Goal: Task Accomplishment & Management: Manage account settings

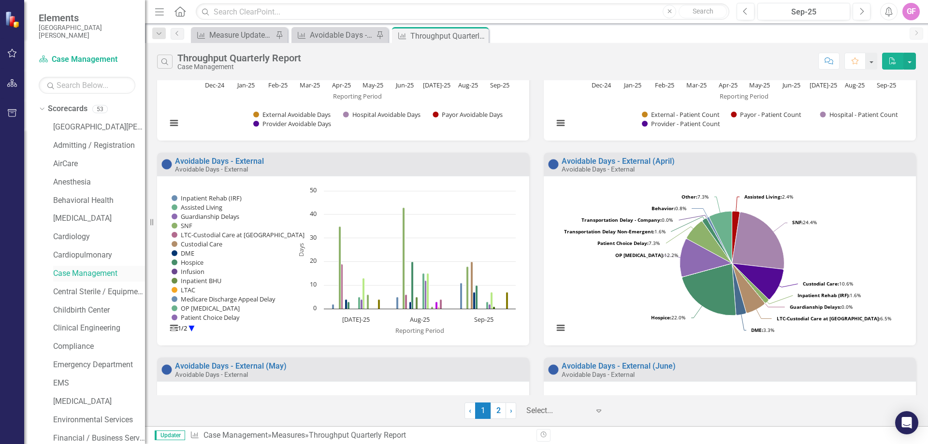
click at [63, 274] on link "Case Management" at bounding box center [99, 273] width 92 height 11
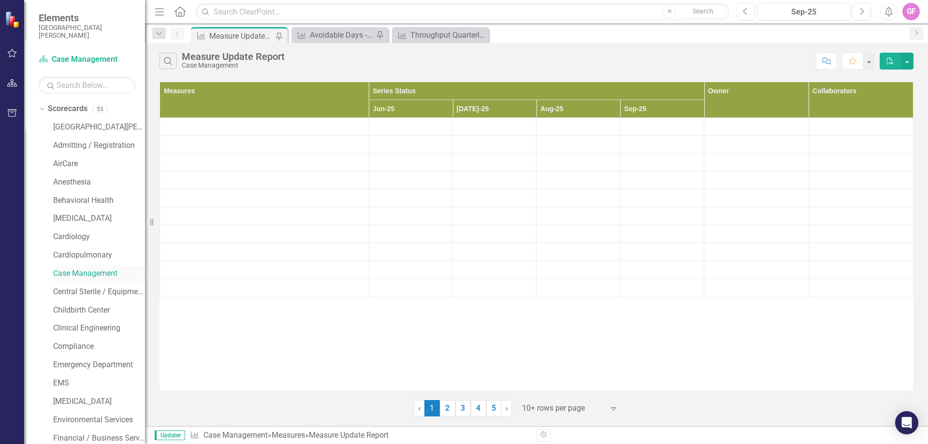
scroll to position [800, 0]
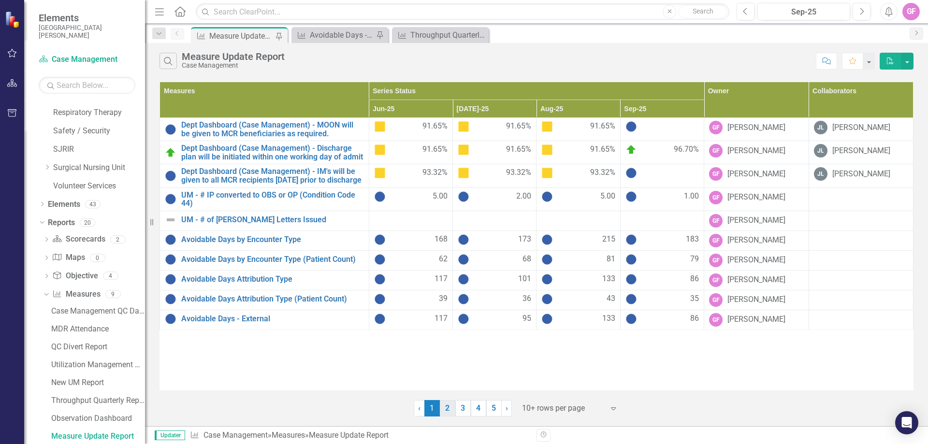
click at [450, 408] on link "2" at bounding box center [447, 408] width 15 height 16
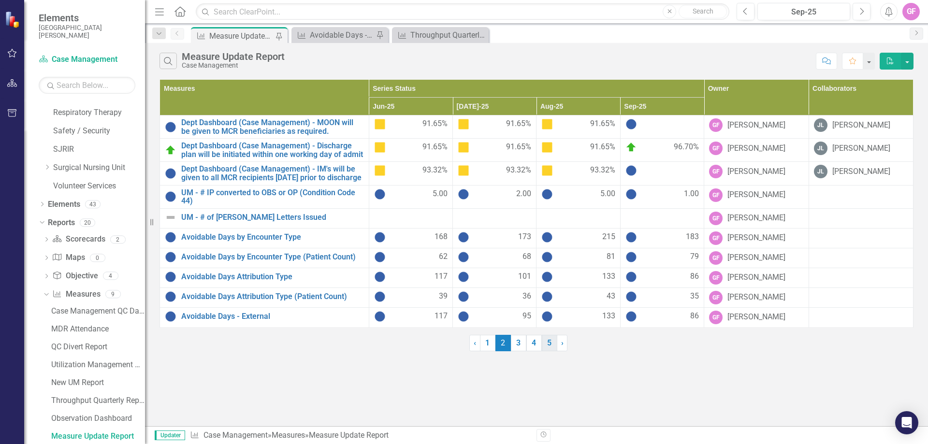
click at [549, 351] on link "5" at bounding box center [549, 343] width 15 height 16
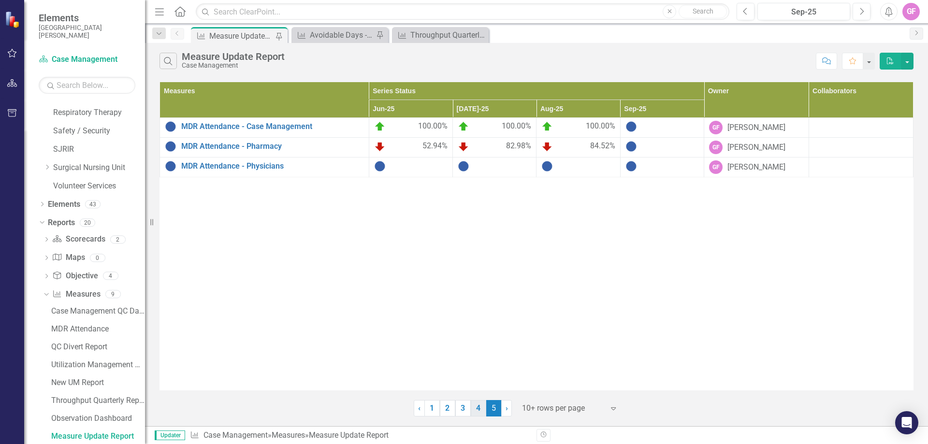
click at [480, 410] on link "4" at bounding box center [478, 408] width 15 height 16
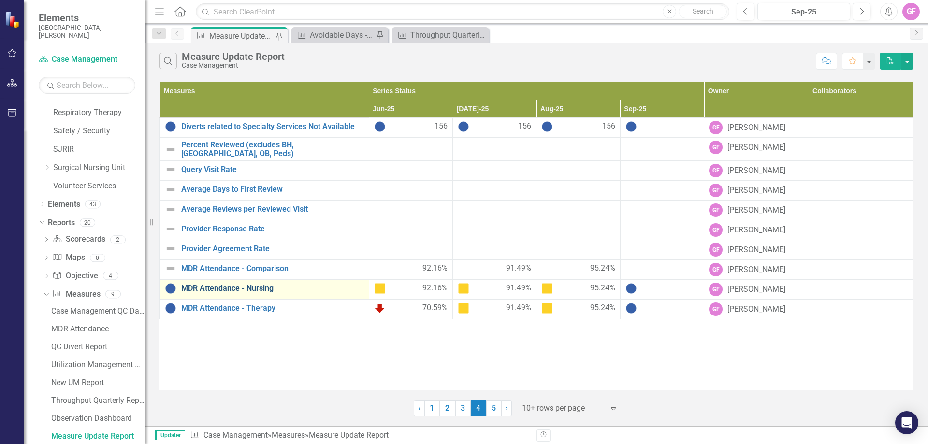
click at [218, 284] on link "MDR Attendance - Nursing" at bounding box center [272, 288] width 183 height 9
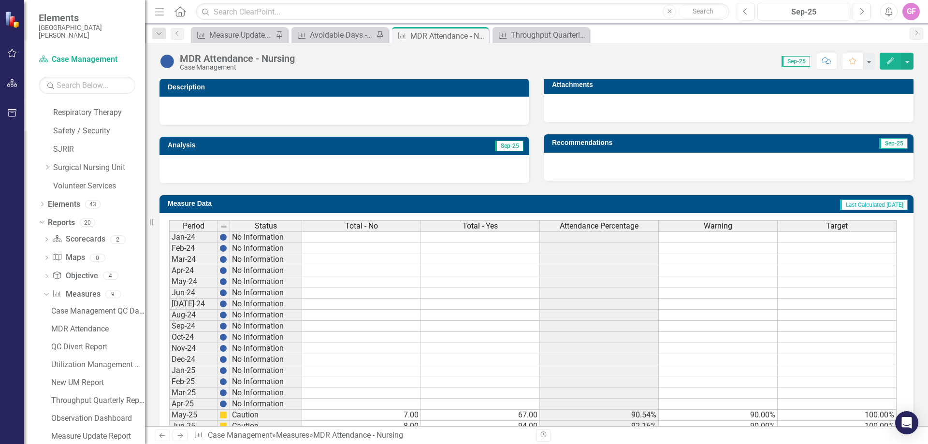
scroll to position [350, 0]
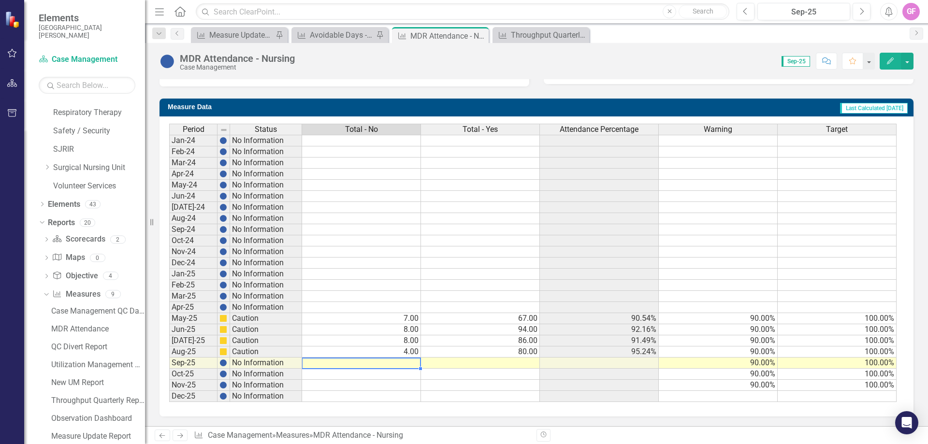
click at [415, 359] on td at bounding box center [361, 362] width 119 height 11
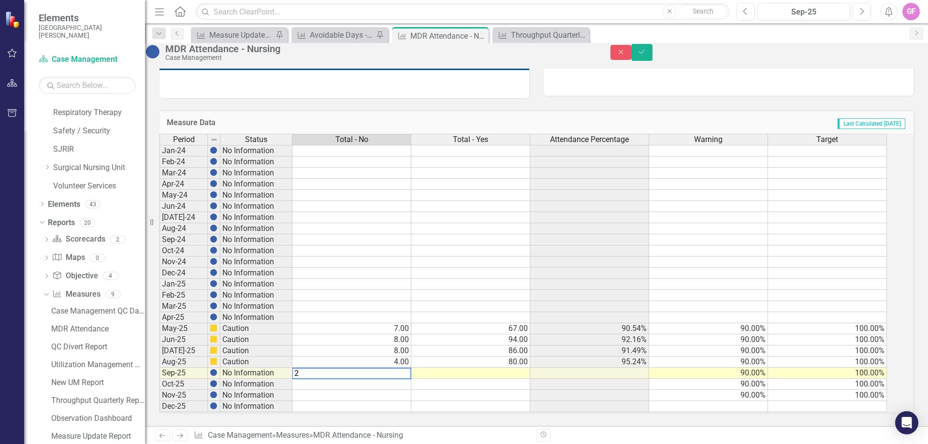
type textarea "2"
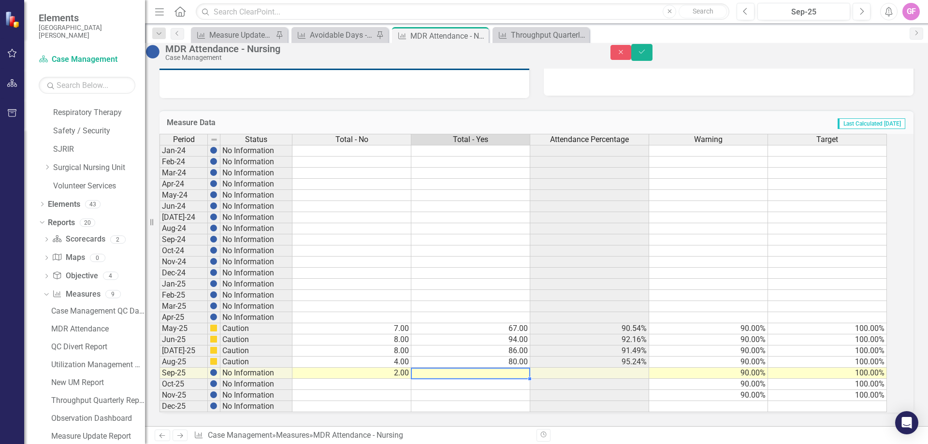
click at [481, 371] on td at bounding box center [470, 373] width 119 height 11
type textarea "104"
click at [159, 385] on div "Period Status Total - No Total - Yes Attendance Percentage Warning Target Jan-2…" at bounding box center [159, 273] width 0 height 278
click at [646, 55] on icon "Save" at bounding box center [641, 51] width 9 height 7
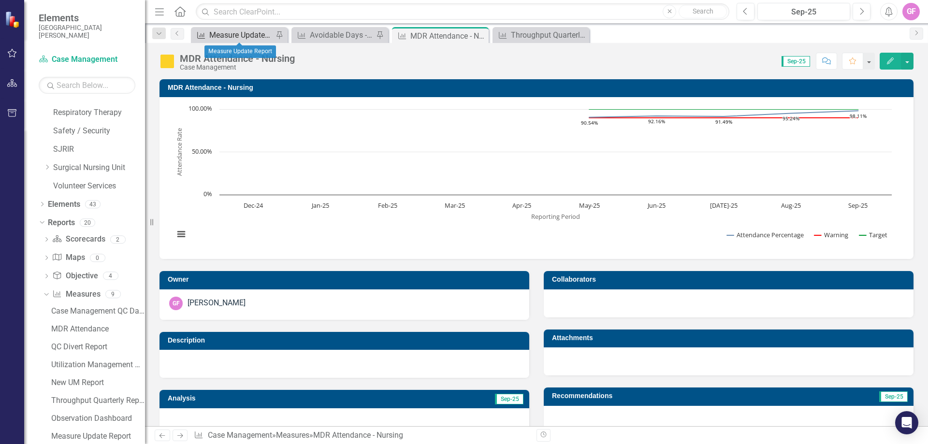
click at [242, 29] on div "Measure Update Report" at bounding box center [241, 35] width 64 height 12
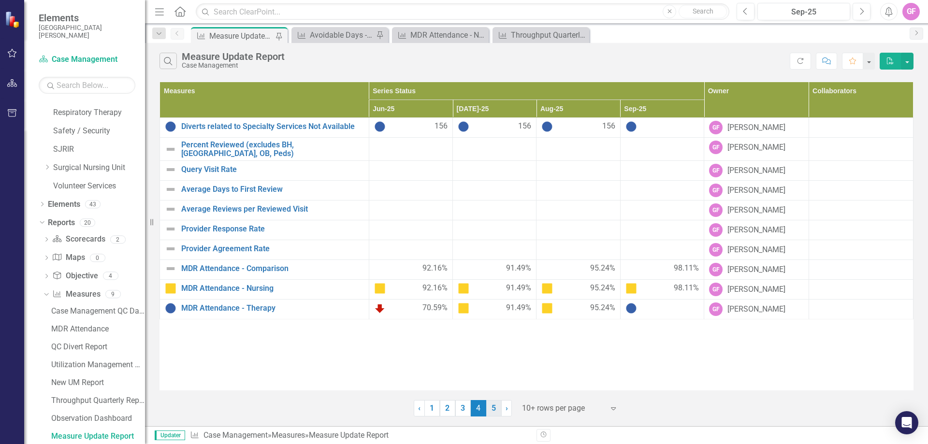
click at [486, 407] on link "5" at bounding box center [493, 408] width 15 height 16
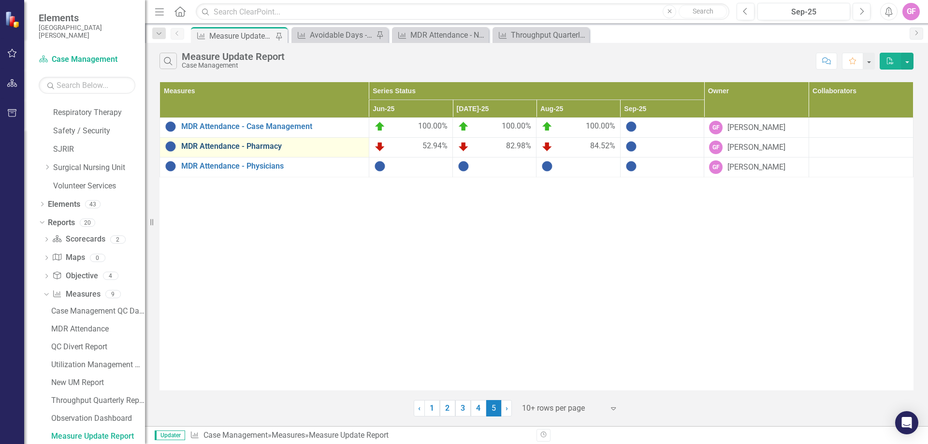
click at [249, 149] on link "MDR Attendance - Pharmacy" at bounding box center [272, 146] width 183 height 9
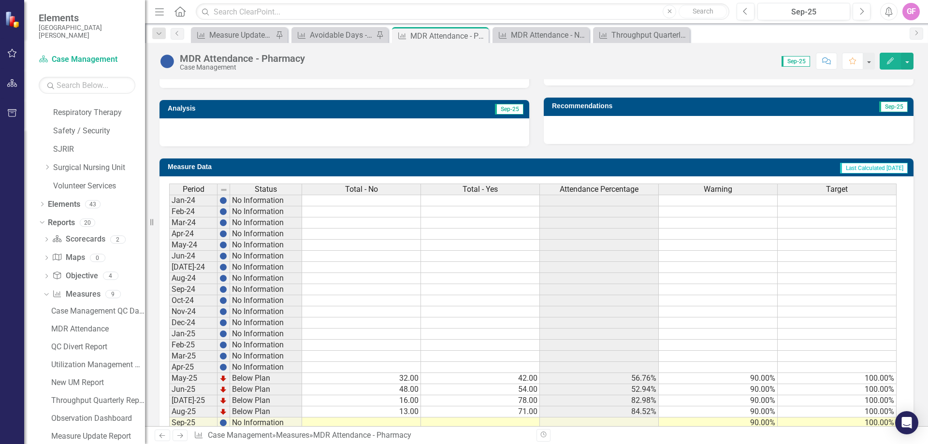
scroll to position [350, 0]
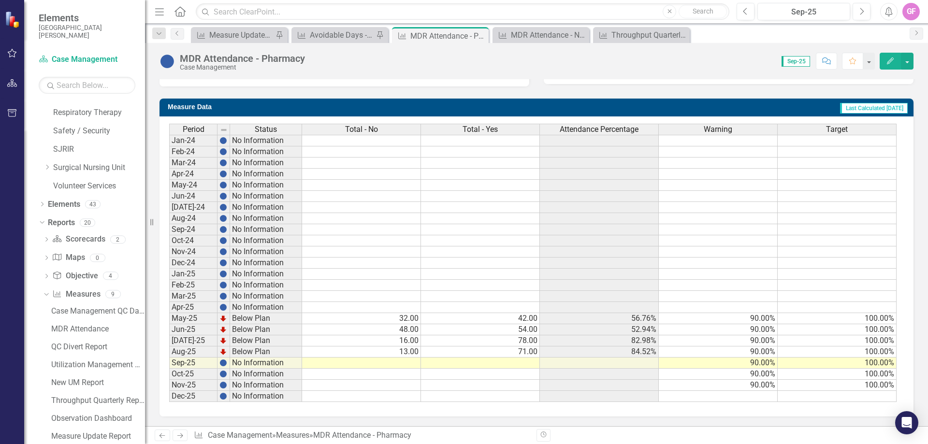
click at [169, 358] on div "Period Status Total - No Total - Yes Attendance Percentage Warning Target Jan-2…" at bounding box center [169, 263] width 0 height 278
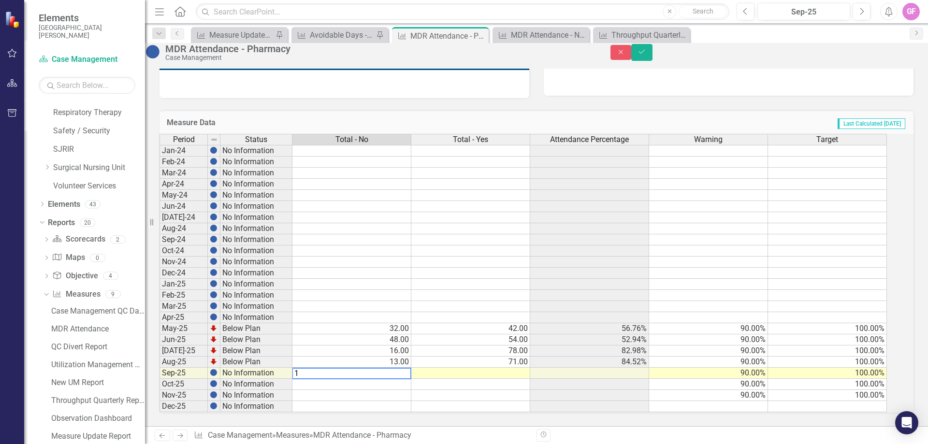
type textarea "1"
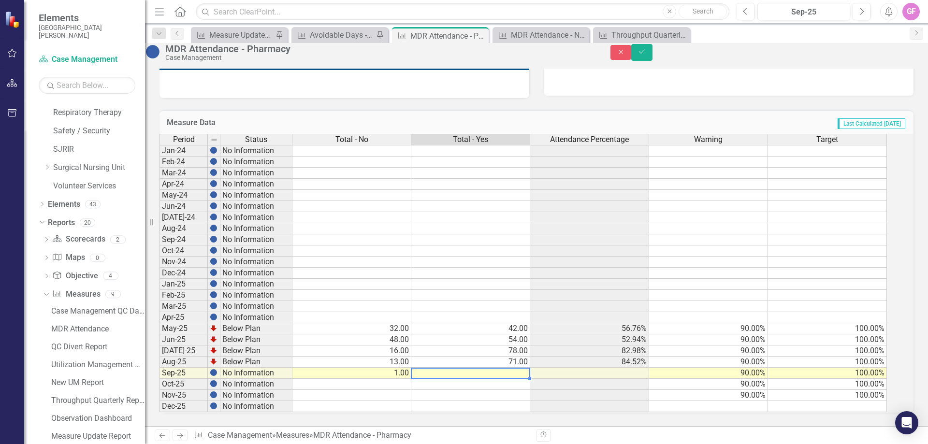
click at [511, 369] on td at bounding box center [470, 373] width 119 height 11
type textarea "105"
click at [652, 55] on button "Save" at bounding box center [641, 52] width 21 height 17
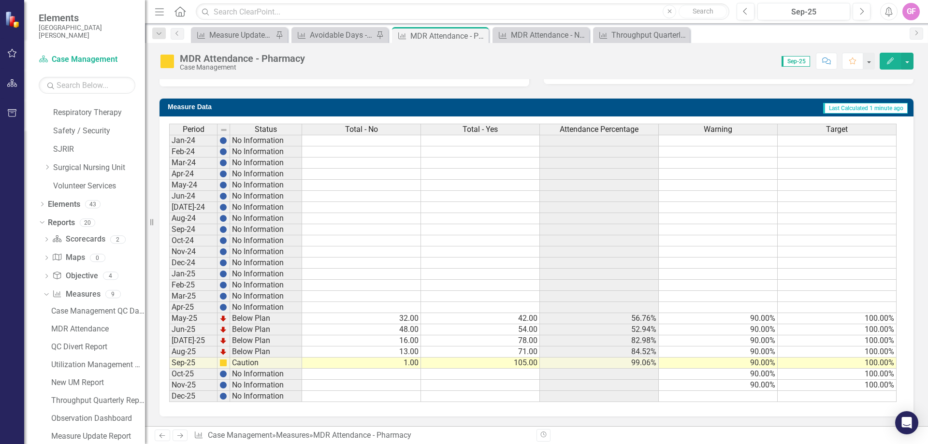
click at [411, 364] on td "1.00" at bounding box center [361, 362] width 119 height 11
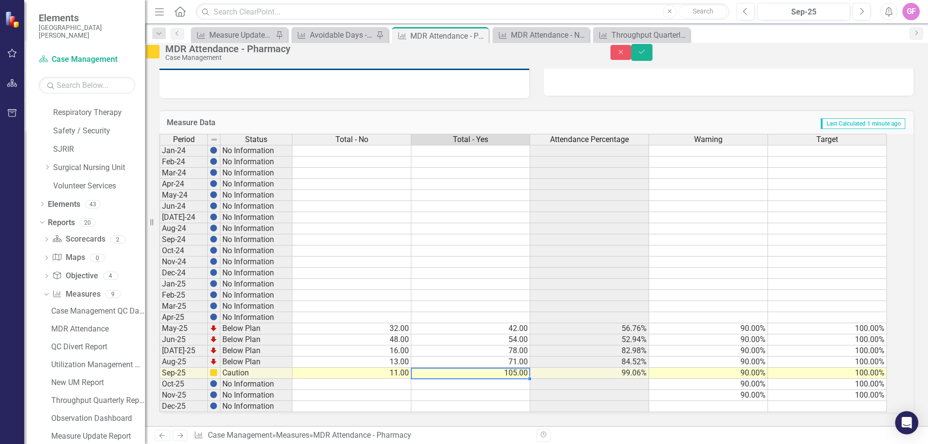
click at [492, 368] on td "105.00" at bounding box center [470, 373] width 119 height 11
type textarea "95"
click at [646, 54] on icon "Save" at bounding box center [641, 51] width 9 height 7
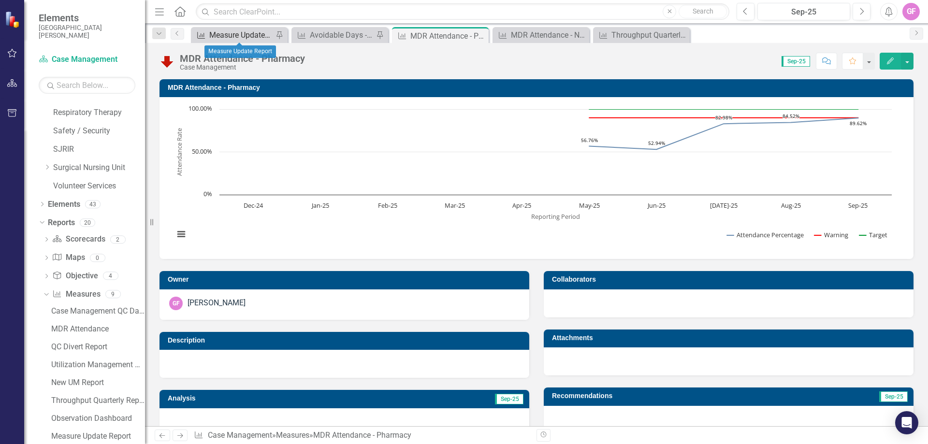
click at [241, 33] on div "Measure Update Report" at bounding box center [241, 35] width 64 height 12
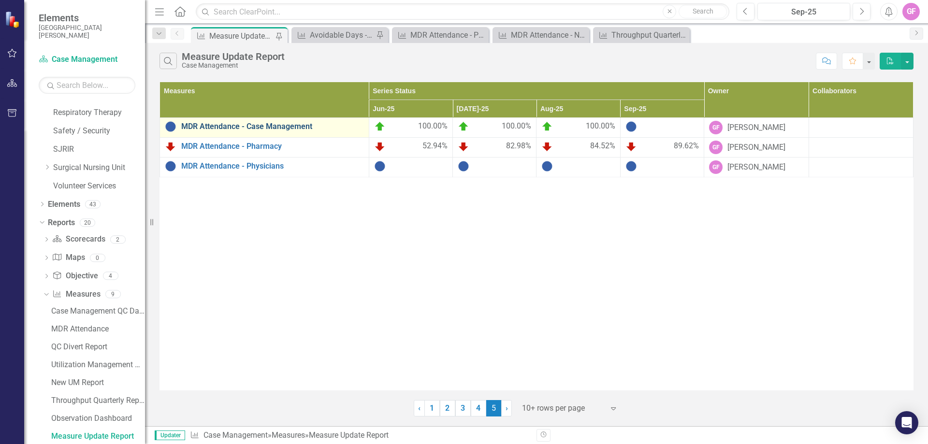
click at [225, 126] on link "MDR Attendance - Case Management" at bounding box center [272, 126] width 183 height 9
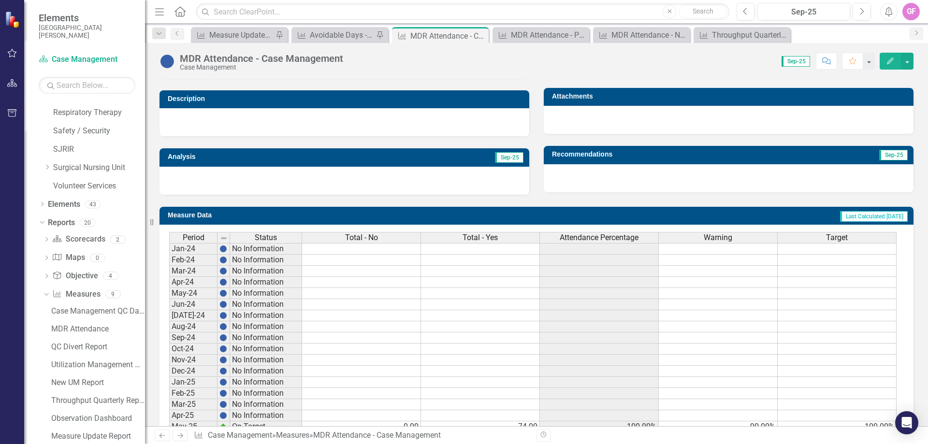
scroll to position [350, 0]
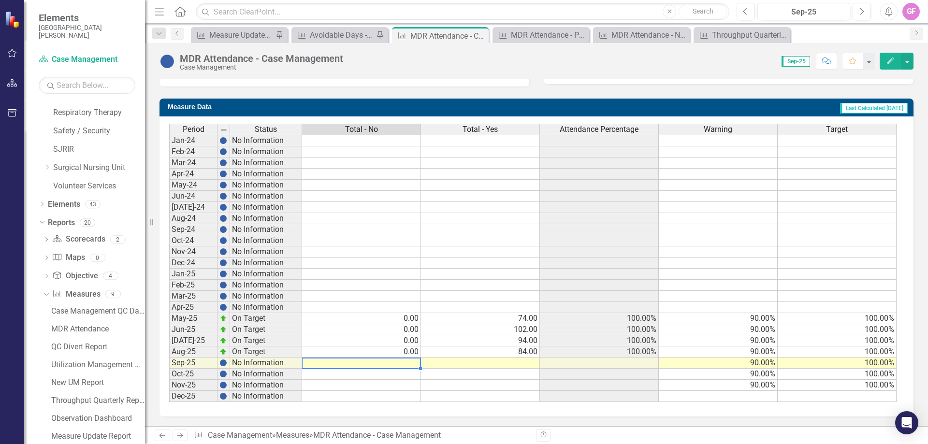
click at [403, 364] on td at bounding box center [361, 362] width 119 height 11
type textarea "0"
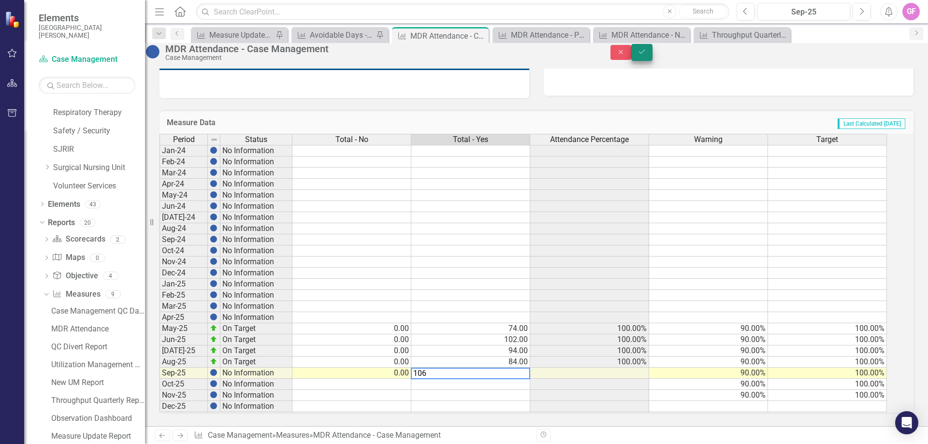
type textarea "106"
click at [652, 52] on button "Save" at bounding box center [641, 52] width 21 height 17
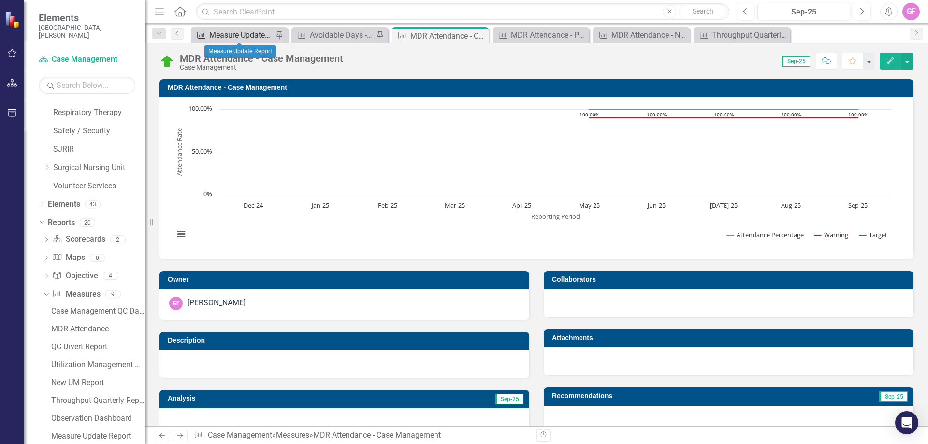
click at [230, 35] on div "Measure Update Report" at bounding box center [241, 35] width 64 height 12
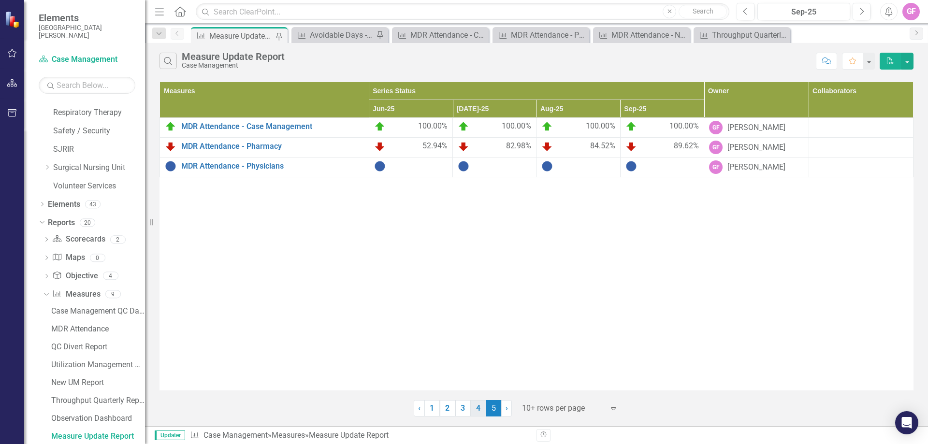
click at [481, 412] on link "4" at bounding box center [478, 408] width 15 height 16
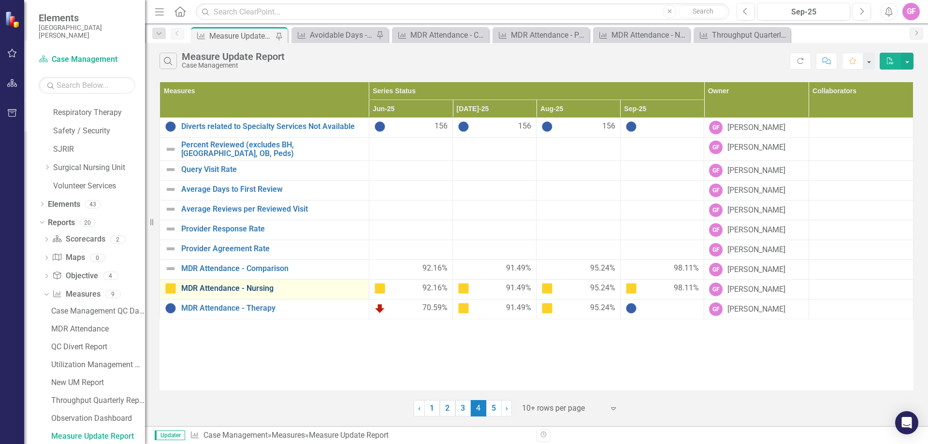
click at [224, 284] on link "MDR Attendance - Nursing" at bounding box center [272, 288] width 183 height 9
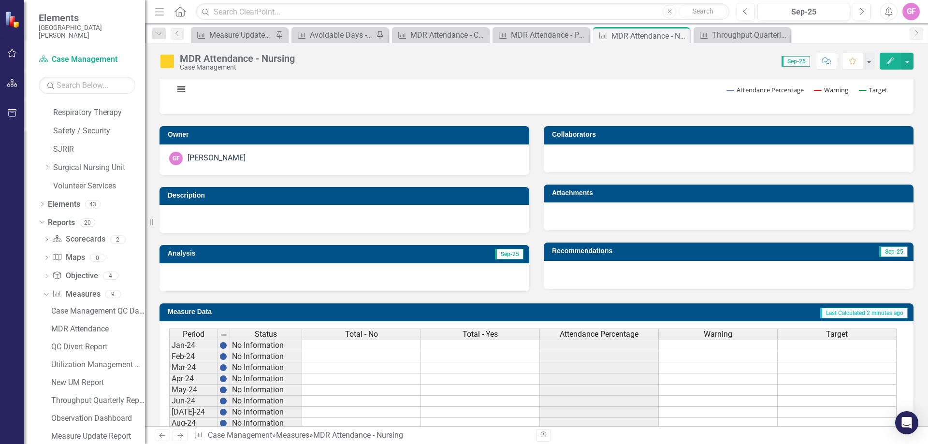
scroll to position [97, 0]
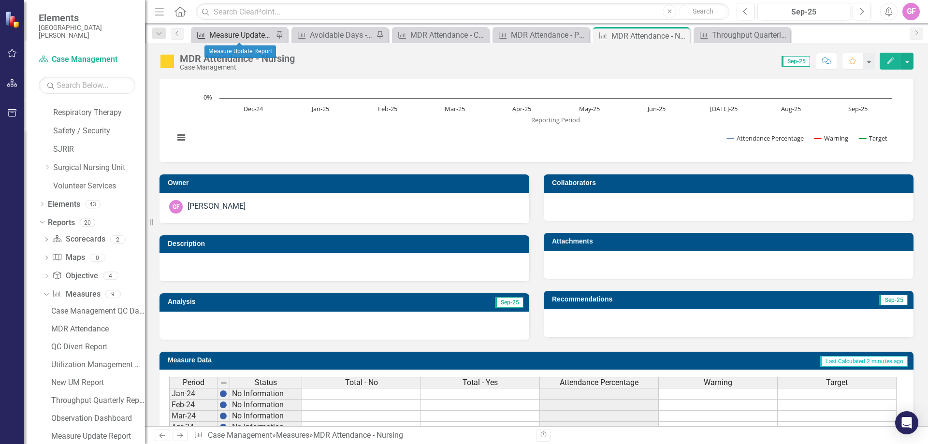
click at [236, 40] on div "Measure Update Report" at bounding box center [241, 35] width 64 height 12
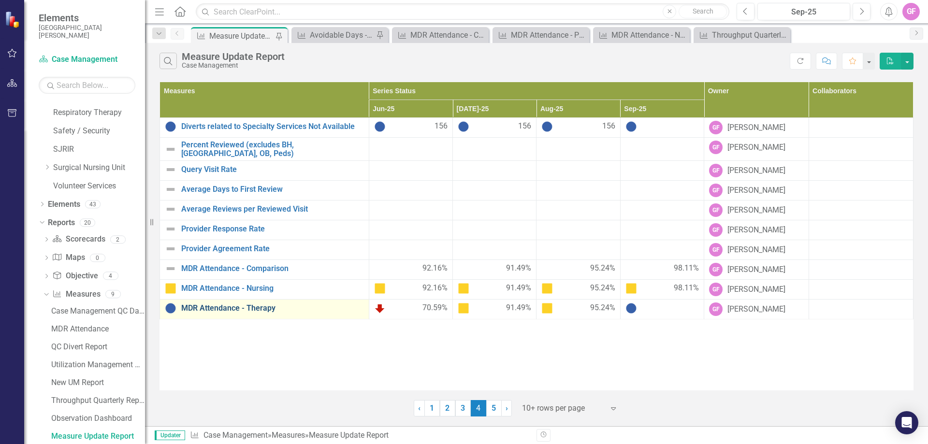
click at [242, 307] on link "MDR Attendance - Therapy" at bounding box center [272, 308] width 183 height 9
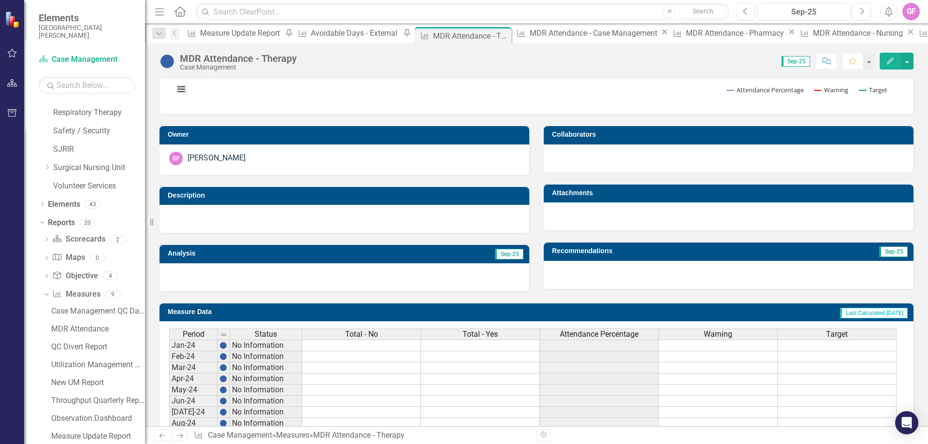
scroll to position [338, 0]
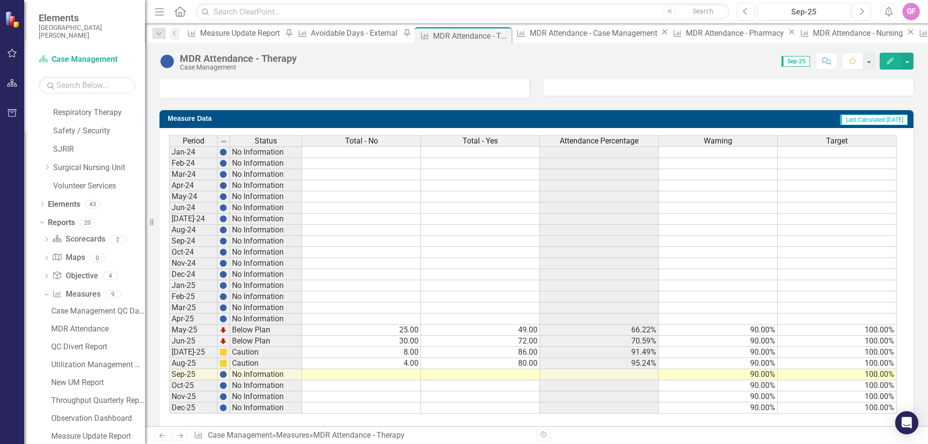
click at [401, 377] on td at bounding box center [361, 374] width 119 height 11
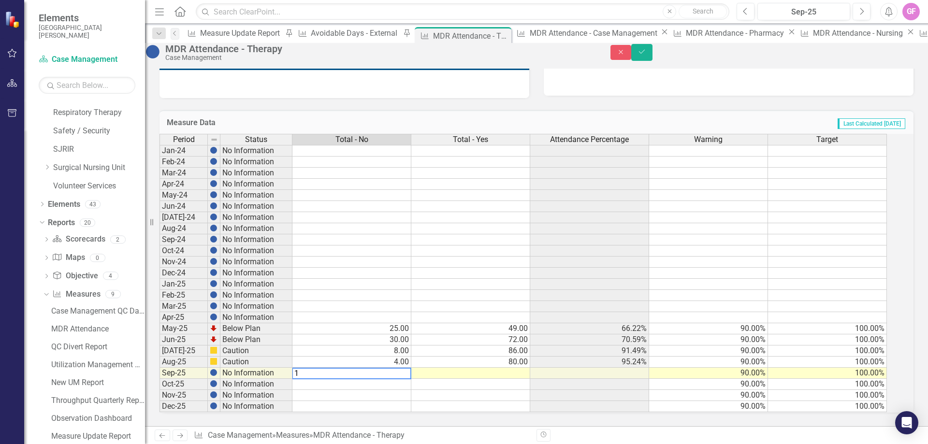
type textarea "1"
click at [465, 377] on td at bounding box center [470, 373] width 119 height 11
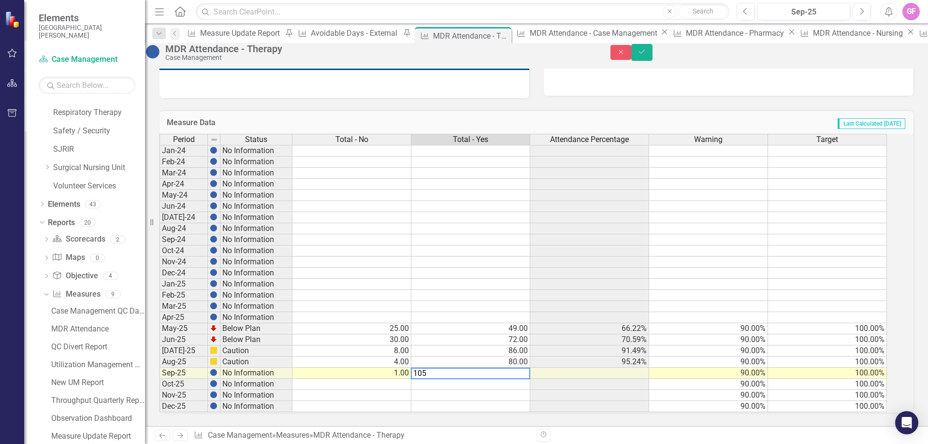
type textarea "105"
click at [660, 276] on td at bounding box center [708, 273] width 119 height 11
click at [646, 55] on icon "Save" at bounding box center [641, 51] width 9 height 7
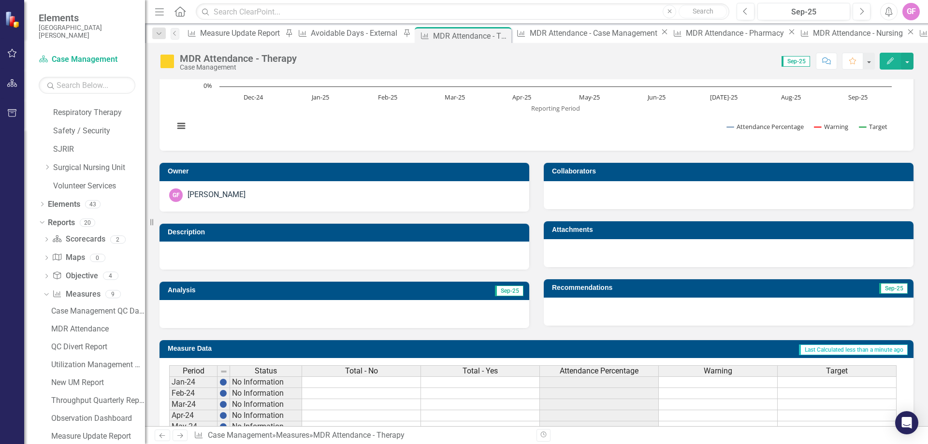
scroll to position [0, 0]
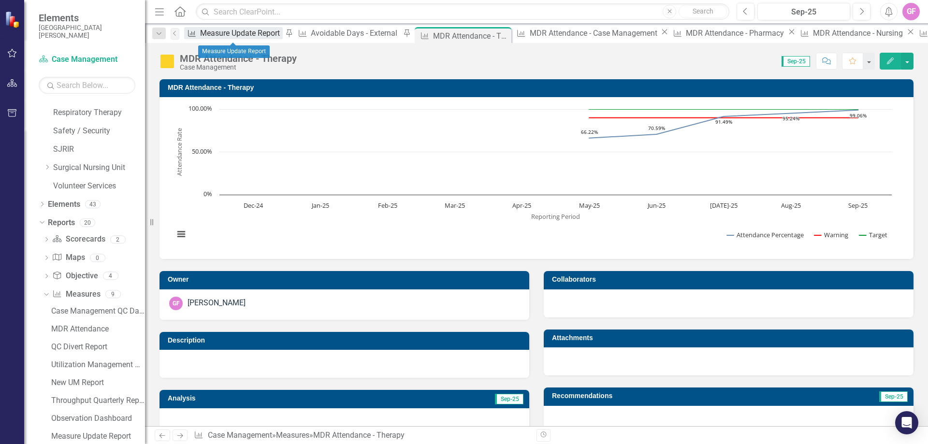
click at [236, 33] on div "Measure Update Report" at bounding box center [241, 33] width 83 height 12
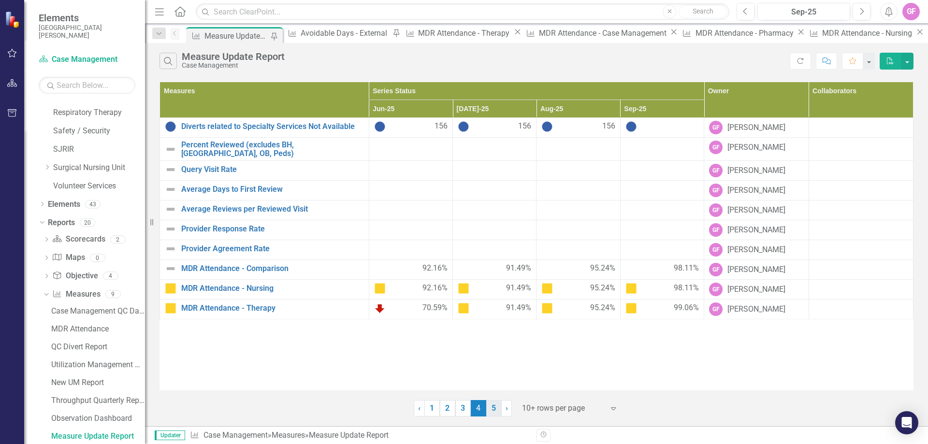
click at [492, 410] on link "5" at bounding box center [493, 408] width 15 height 16
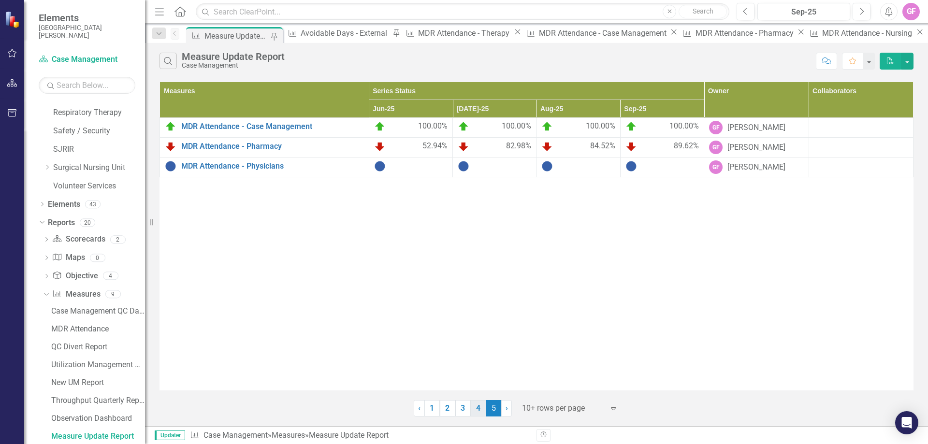
click at [473, 410] on link "4" at bounding box center [478, 408] width 15 height 16
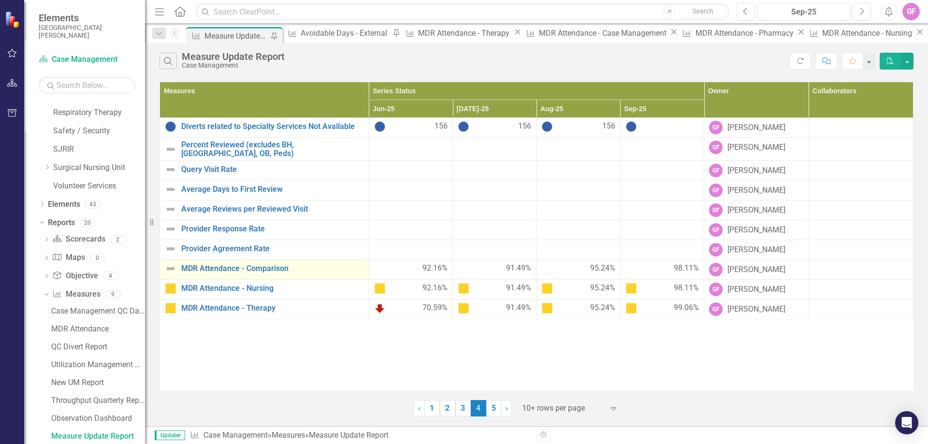
click at [206, 271] on td "MDR Attendance - Comparison Link Open Element" at bounding box center [264, 270] width 209 height 20
click at [207, 265] on link "MDR Attendance - Comparison" at bounding box center [272, 268] width 183 height 9
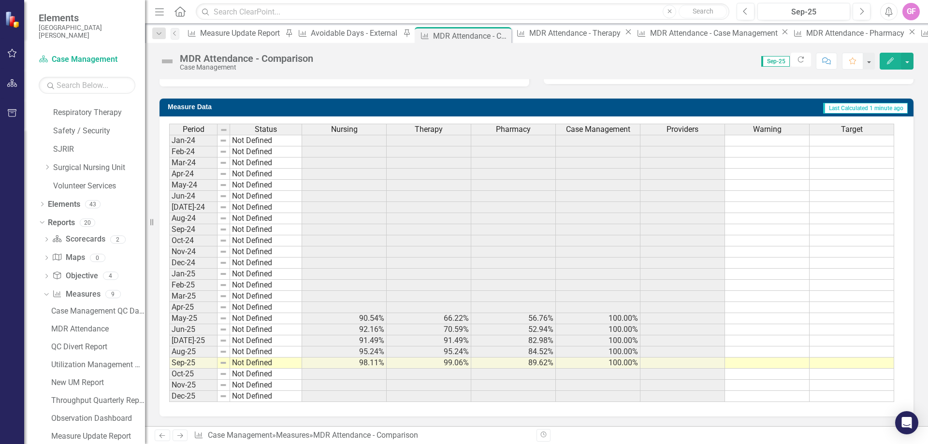
scroll to position [157, 0]
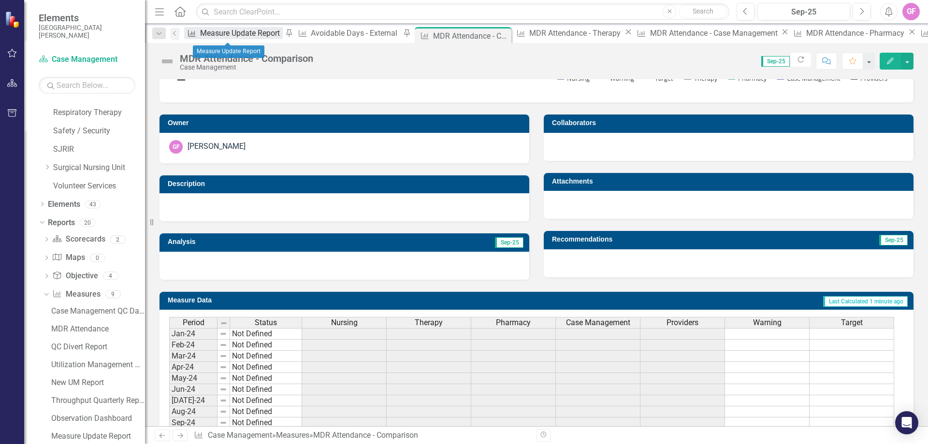
click at [220, 34] on div "Measure Update Report" at bounding box center [241, 33] width 83 height 12
